Goal: Task Accomplishment & Management: Manage account settings

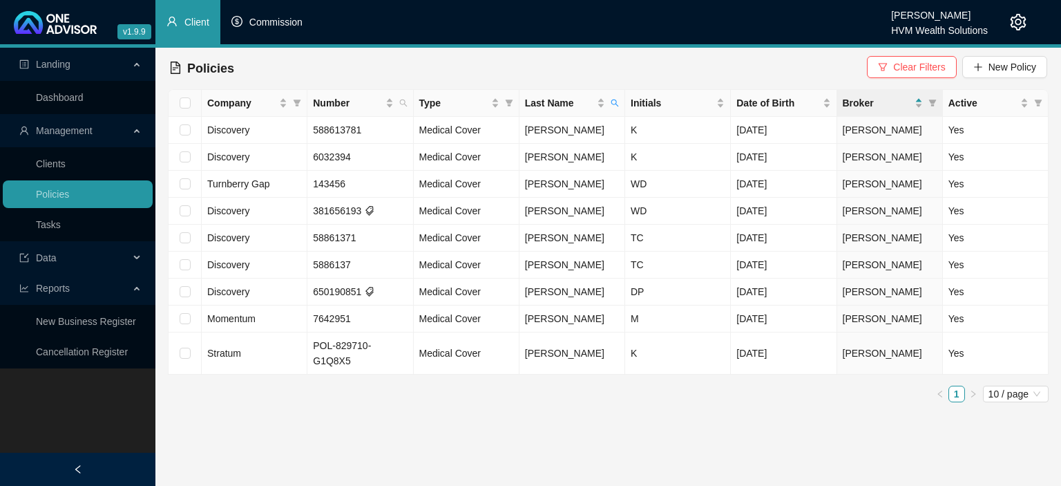
click at [284, 28] on span "Commission" at bounding box center [275, 22] width 53 height 11
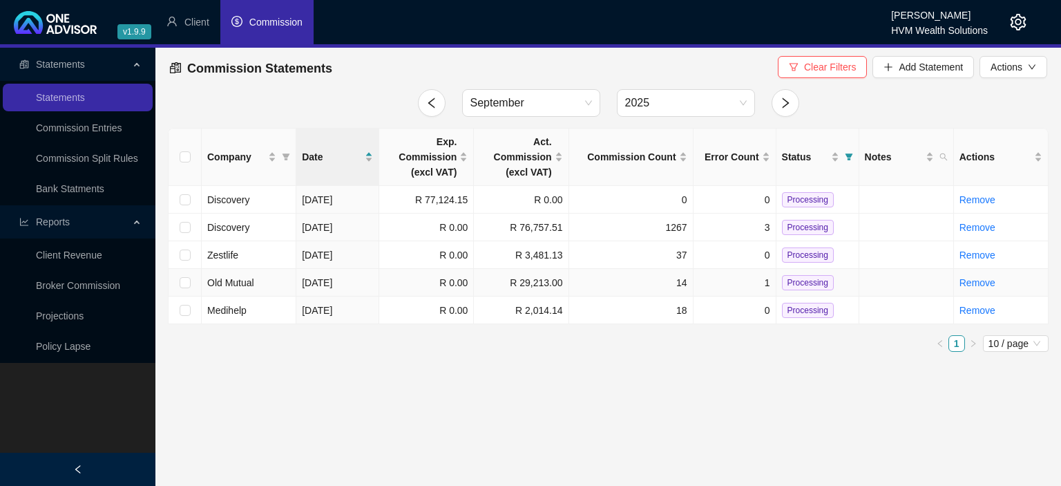
click at [907, 279] on td at bounding box center [906, 283] width 95 height 28
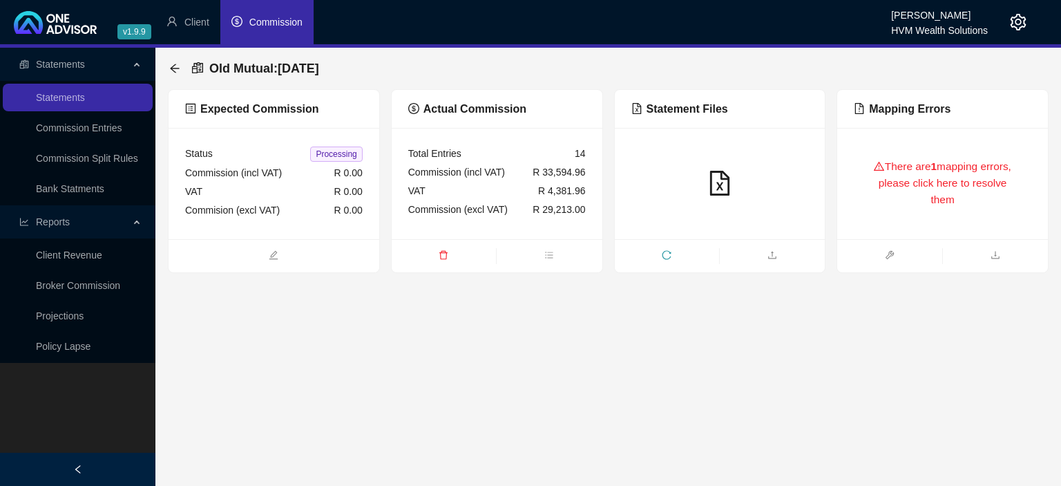
click at [903, 229] on div "There are 1 mapping errors, please click here to resolve them" at bounding box center [942, 183] width 211 height 111
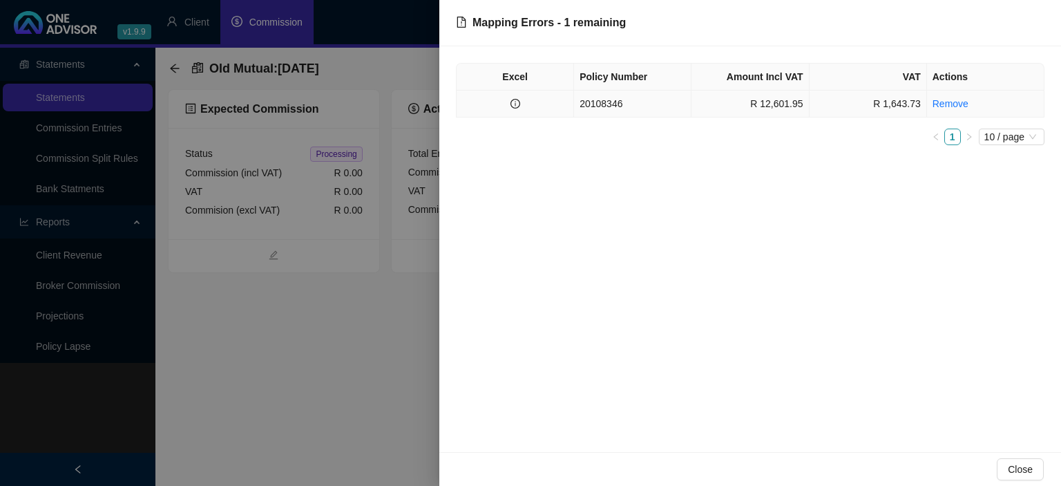
click at [606, 105] on td "20108346" at bounding box center [632, 103] width 117 height 27
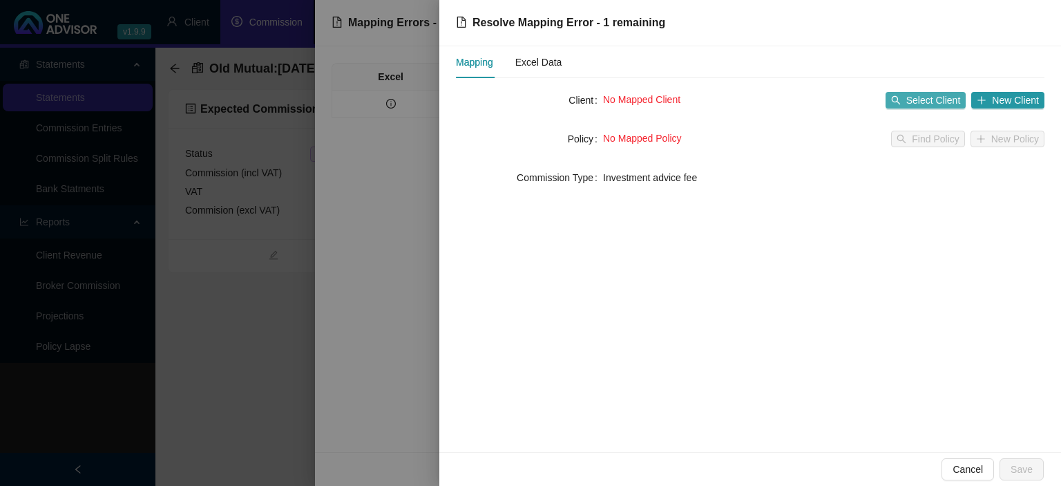
click at [931, 97] on span "Select Client" at bounding box center [933, 100] width 55 height 15
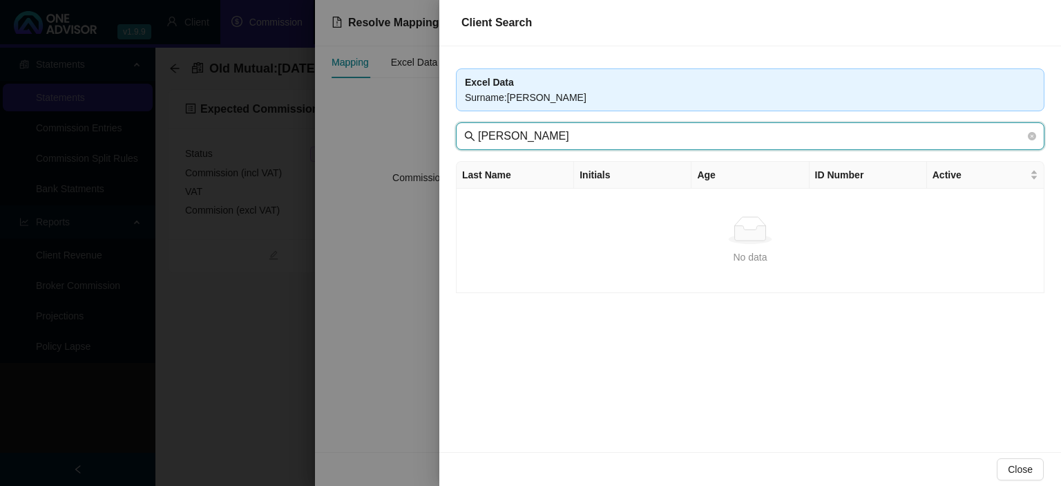
drag, startPoint x: 542, startPoint y: 135, endPoint x: 303, endPoint y: 137, distance: 239.0
click at [478, 137] on input "[PERSON_NAME]" at bounding box center [751, 136] width 547 height 17
type input "Seach"
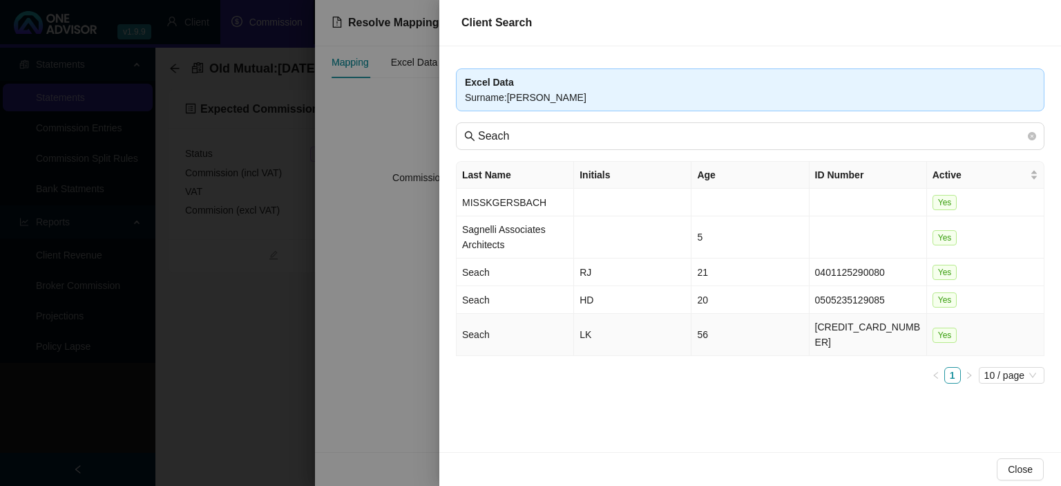
click at [485, 328] on td "Seach" at bounding box center [515, 335] width 117 height 42
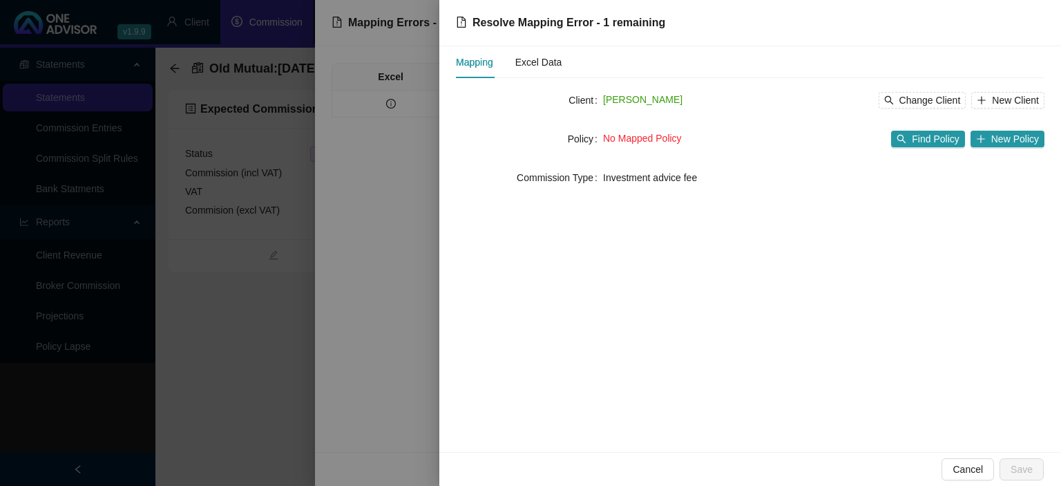
click at [913, 129] on div "No Mapped Policy Find Policy New Policy" at bounding box center [823, 139] width 441 height 22
click at [913, 135] on button "Find Policy" at bounding box center [927, 139] width 73 height 17
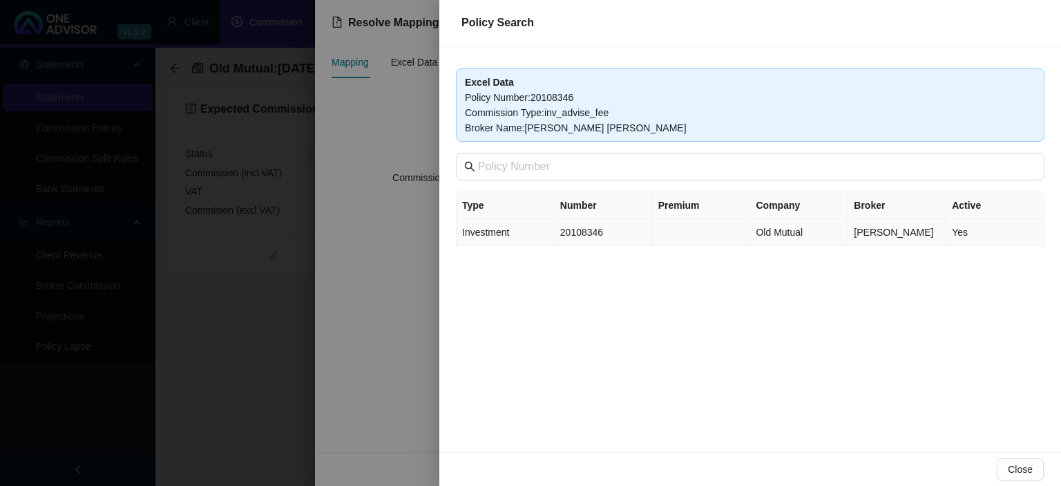
click at [604, 236] on td "20108346" at bounding box center [604, 232] width 98 height 27
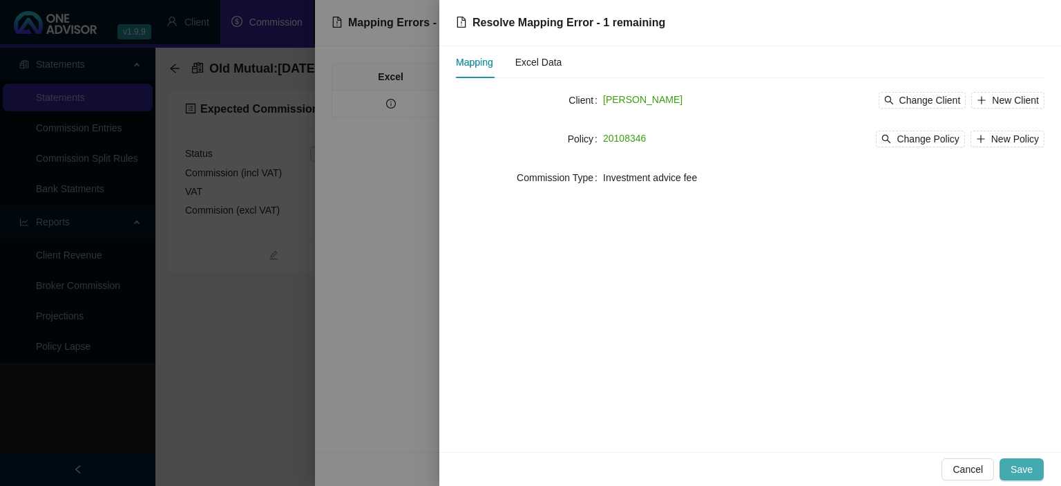
click at [1015, 474] on span "Save" at bounding box center [1022, 468] width 22 height 15
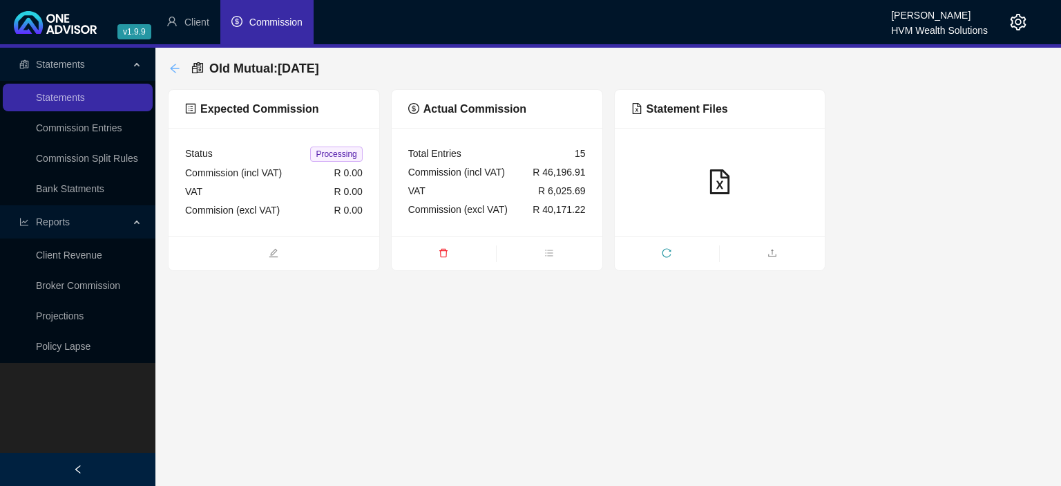
click at [178, 69] on icon "arrow-left" at bounding box center [174, 68] width 11 height 11
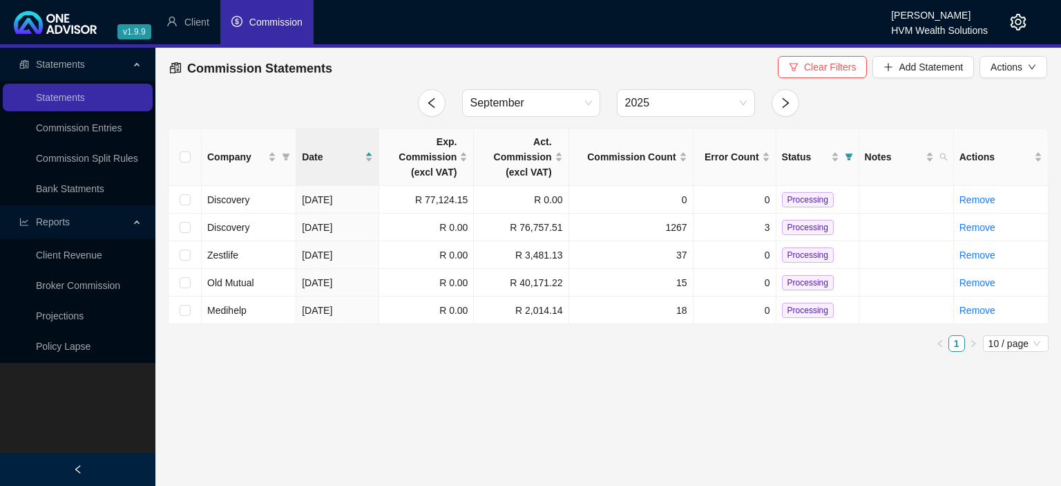
click at [1015, 21] on icon "setting" at bounding box center [1019, 22] width 16 height 17
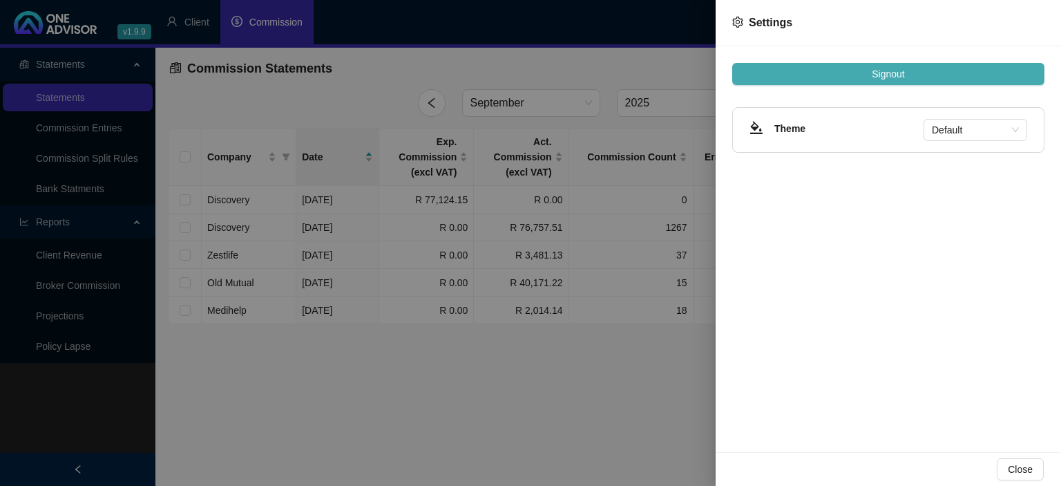
click at [900, 67] on span "Signout" at bounding box center [888, 73] width 32 height 15
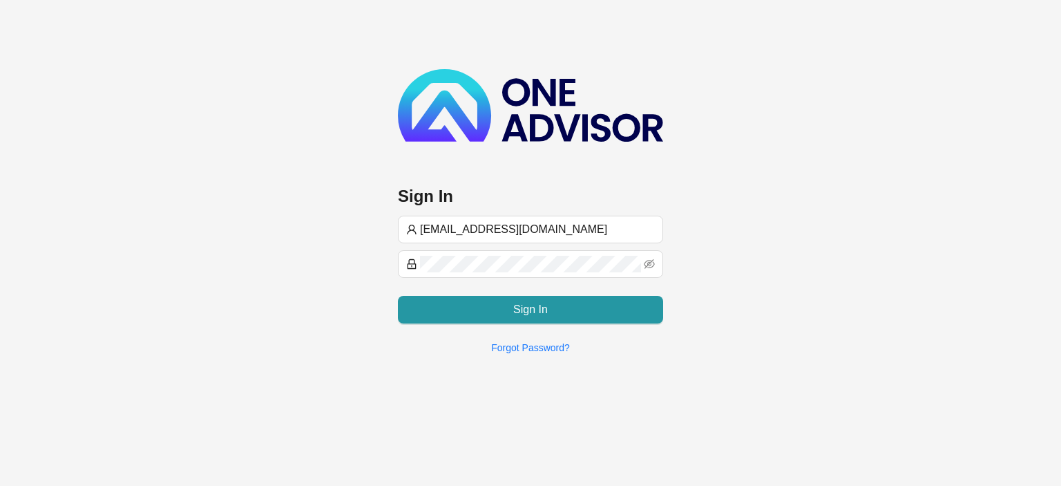
type input "[EMAIL_ADDRESS][DOMAIN_NAME]"
